Goal: Navigation & Orientation: Find specific page/section

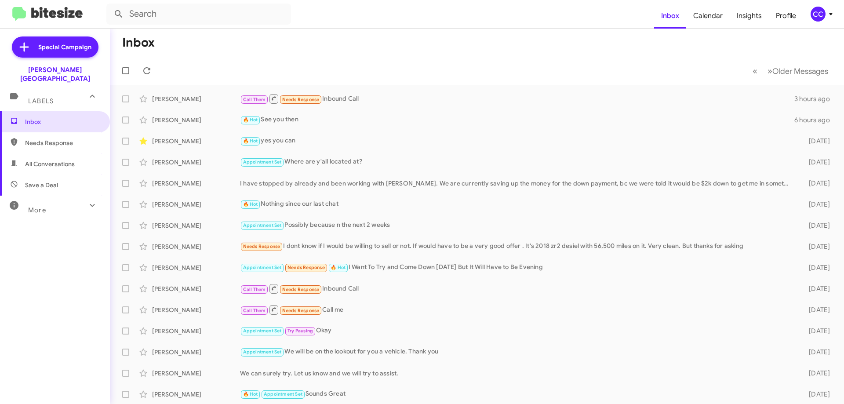
click at [37, 138] on span "Needs Response" at bounding box center [62, 142] width 75 height 9
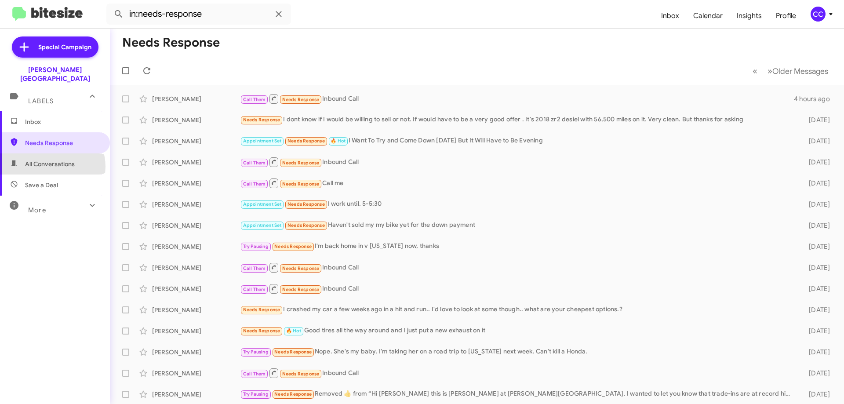
drag, startPoint x: 52, startPoint y: 158, endPoint x: 105, endPoint y: 167, distance: 53.9
click at [52, 160] on span "All Conversations" at bounding box center [50, 164] width 50 height 9
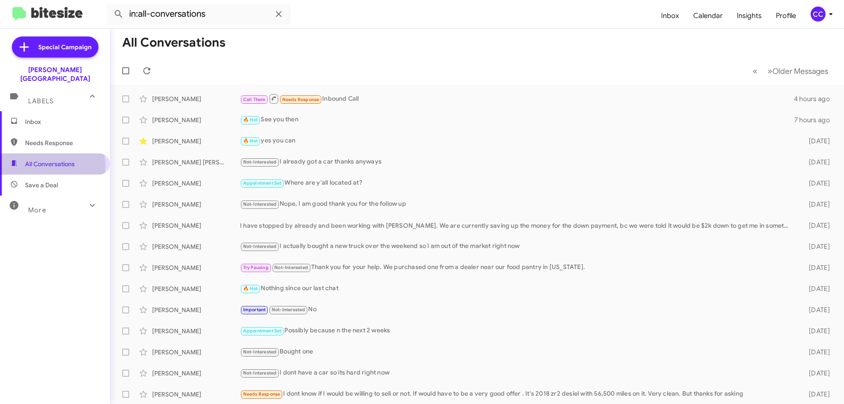
click at [52, 160] on span "All Conversations" at bounding box center [50, 164] width 50 height 9
click at [50, 138] on span "Needs Response" at bounding box center [62, 142] width 75 height 9
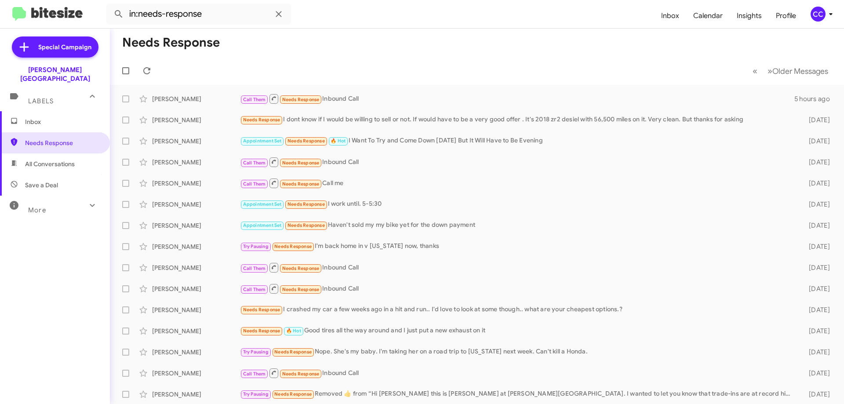
click at [46, 160] on span "All Conversations" at bounding box center [50, 164] width 50 height 9
type input "in:all-conversations"
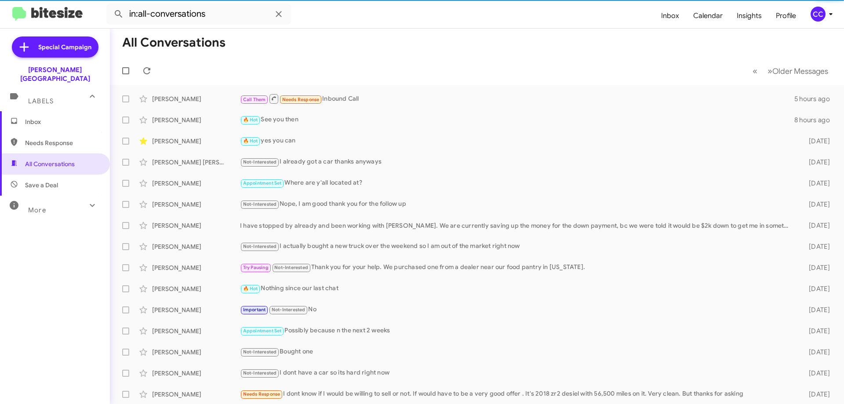
click at [33, 117] on span "Inbox" at bounding box center [62, 121] width 75 height 9
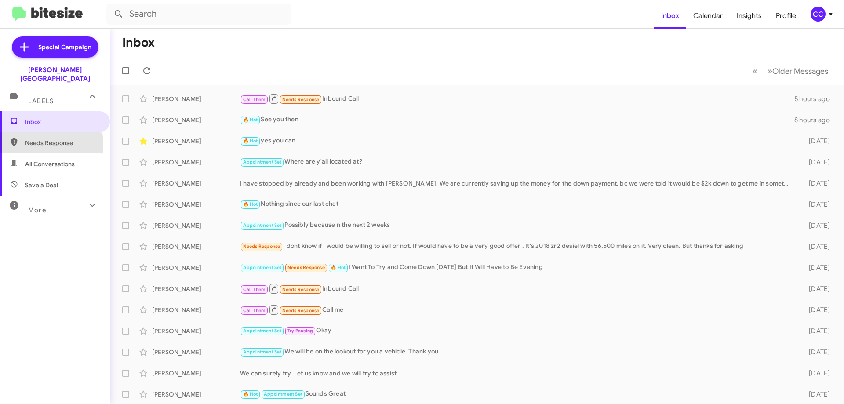
click at [32, 138] on span "Needs Response" at bounding box center [62, 142] width 75 height 9
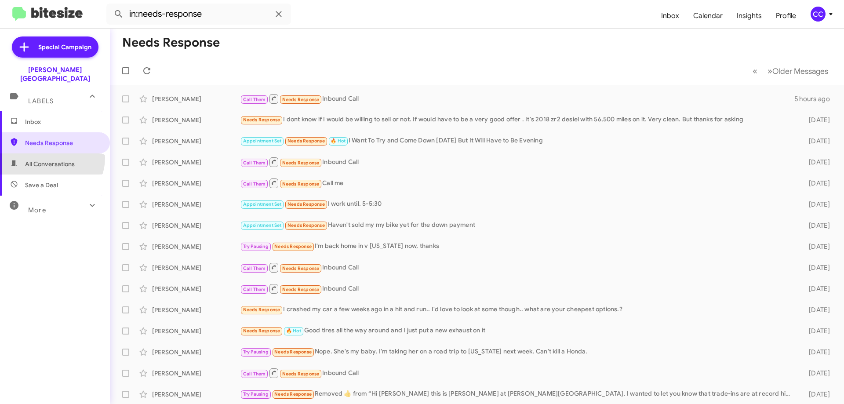
click at [50, 153] on span "All Conversations" at bounding box center [55, 163] width 110 height 21
type input "in:all-conversations"
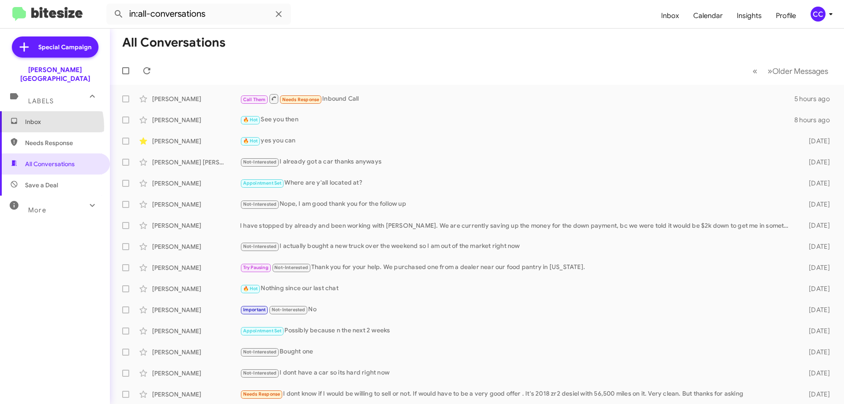
click at [35, 118] on span "Inbox" at bounding box center [55, 121] width 110 height 21
